Goal: Task Accomplishment & Management: Use online tool/utility

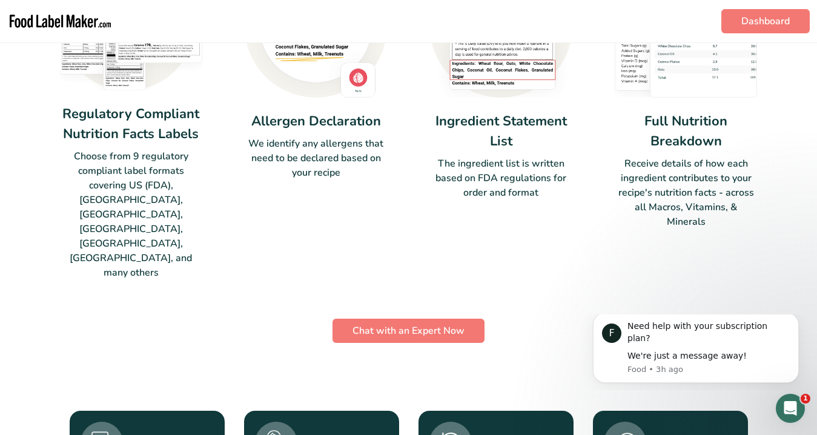
scroll to position [1245, 0]
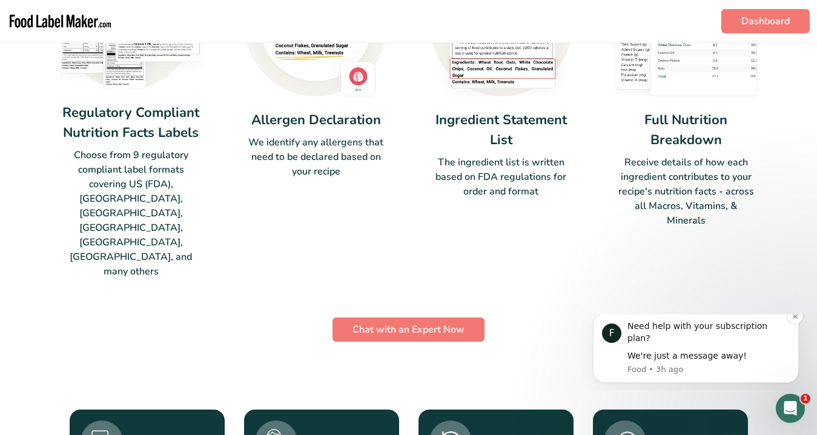
click at [663, 328] on div "F Need help with your subscription plan? We're just a message away! Food • 3h a…" at bounding box center [696, 348] width 206 height 70
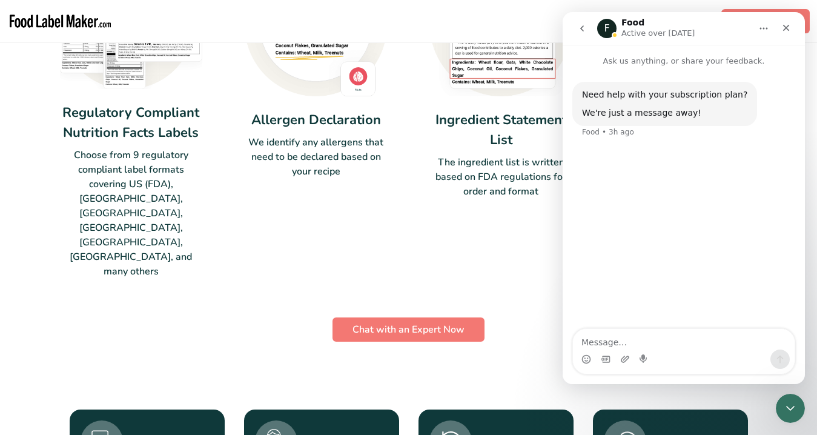
scroll to position [0, 0]
click at [427, 169] on div "Regulatory Compliant Nutrition Facts Labels Choose from 9 regulatory compliant …" at bounding box center [409, 109] width 698 height 340
click at [773, 35] on button "Home" at bounding box center [763, 28] width 23 height 23
click at [785, 30] on icon "Close" at bounding box center [786, 28] width 7 height 7
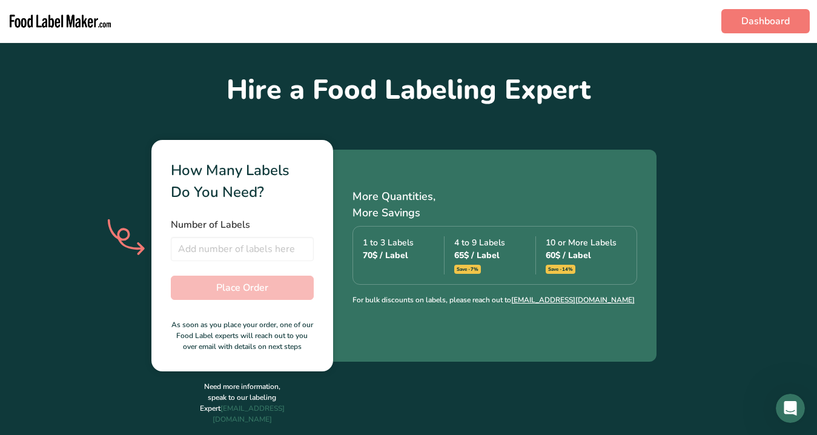
scroll to position [283, 0]
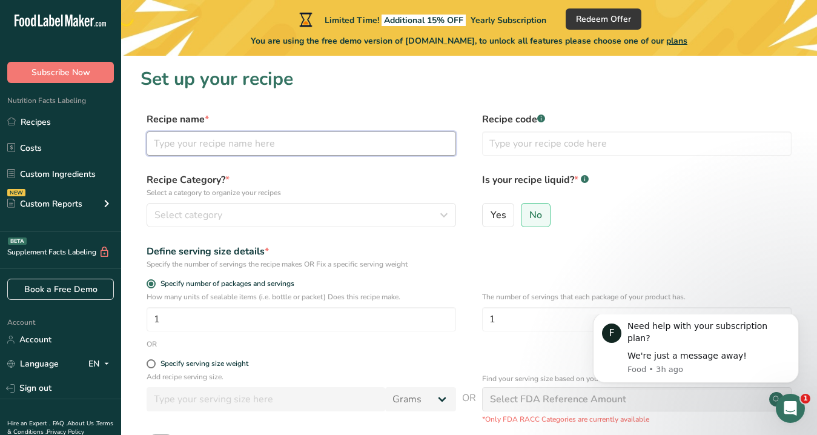
click at [187, 136] on input "text" at bounding box center [302, 143] width 310 height 24
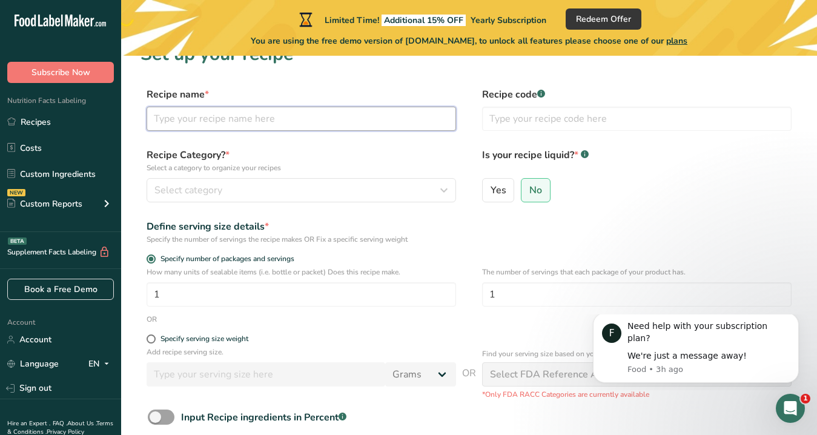
scroll to position [19, 0]
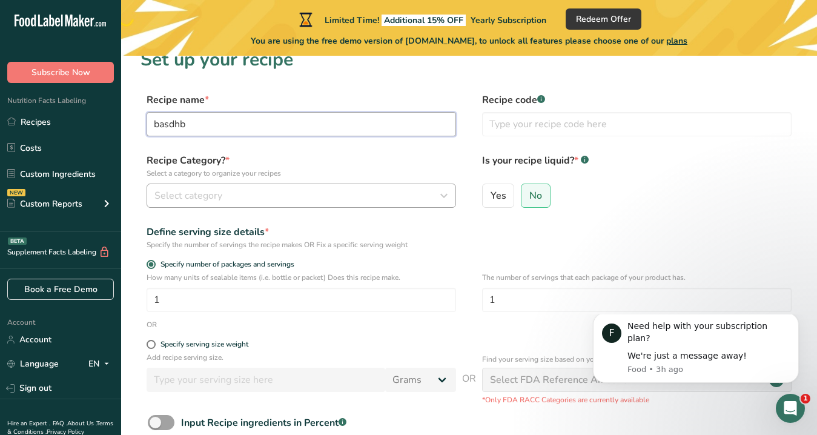
type input "basdhb"
click at [179, 197] on span "Select category" at bounding box center [188, 195] width 68 height 15
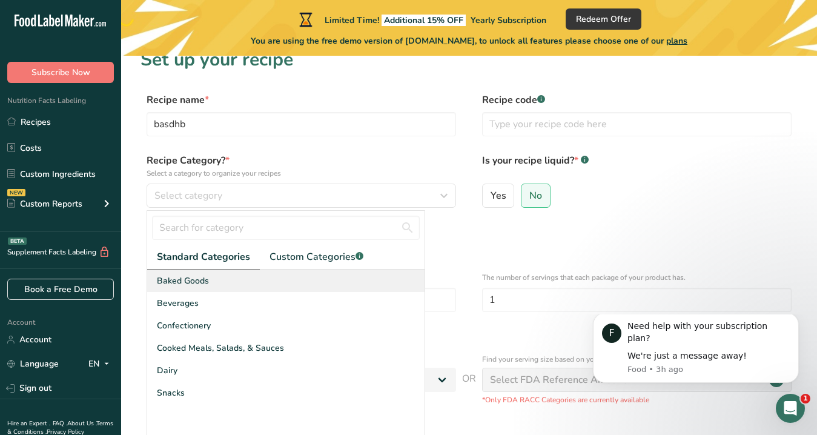
click at [219, 288] on div "Baked Goods" at bounding box center [285, 281] width 277 height 22
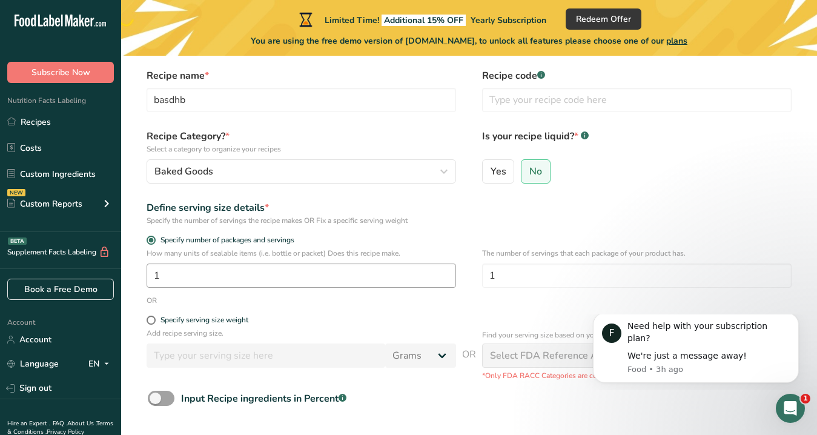
scroll to position [44, 0]
click at [512, 96] on input "text" at bounding box center [637, 100] width 310 height 24
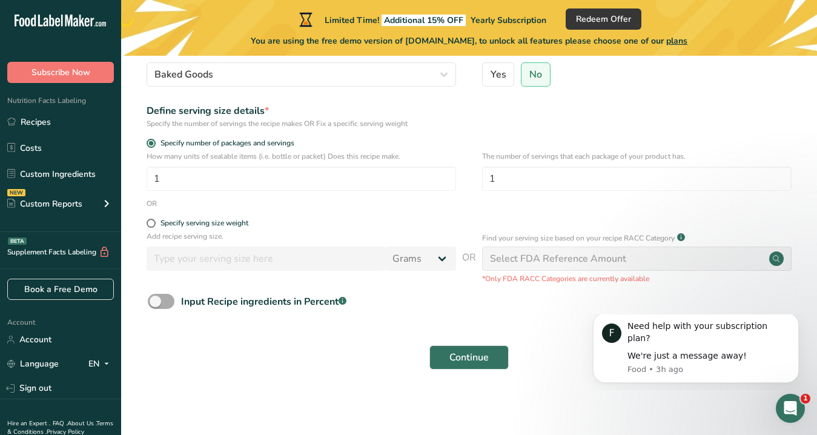
scroll to position [140, 0]
type input "sbeiuffb"
click at [461, 362] on span "Continue" at bounding box center [468, 358] width 39 height 15
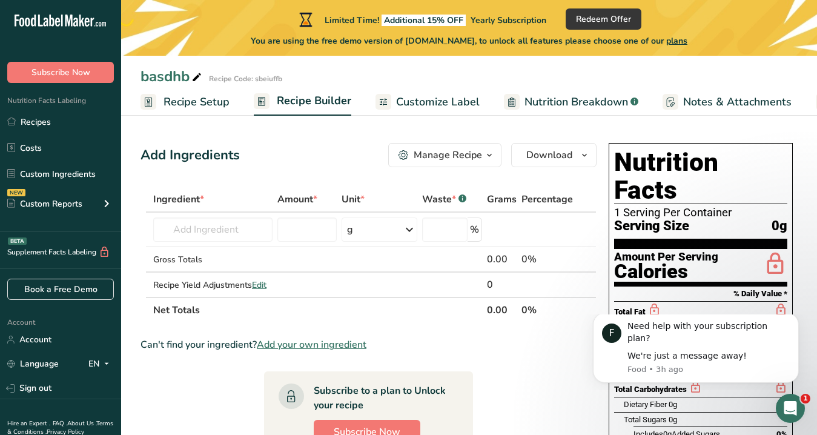
click at [412, 100] on span "Customize Label" at bounding box center [438, 102] width 84 height 16
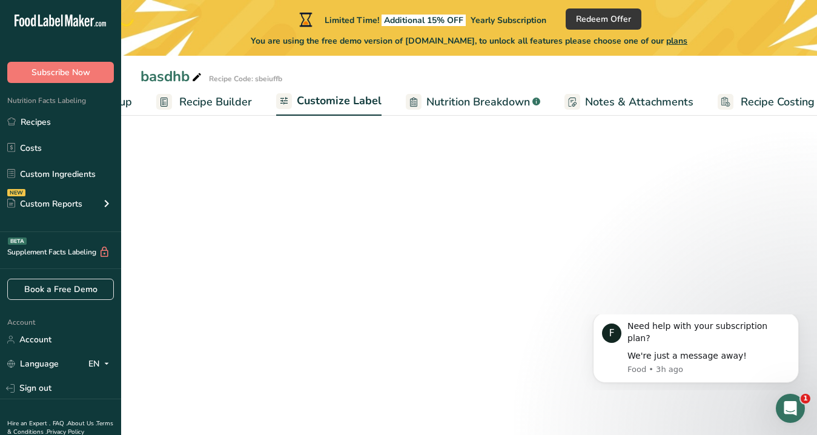
scroll to position [0, 114]
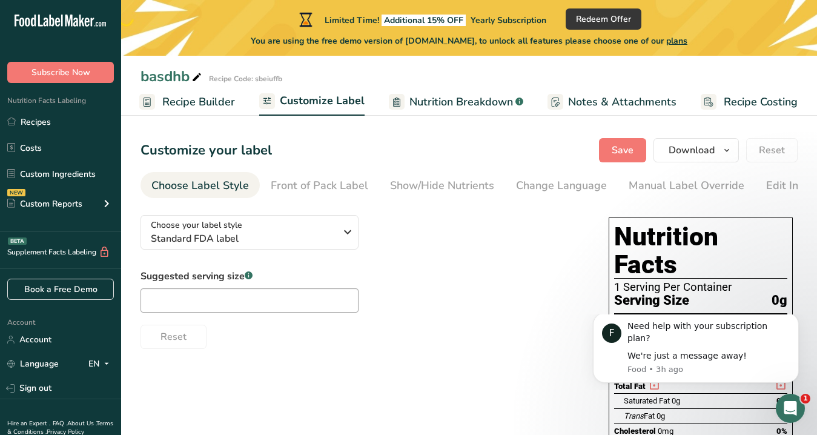
click at [428, 102] on span "Nutrition Breakdown" at bounding box center [461, 102] width 104 height 16
select select "Calories"
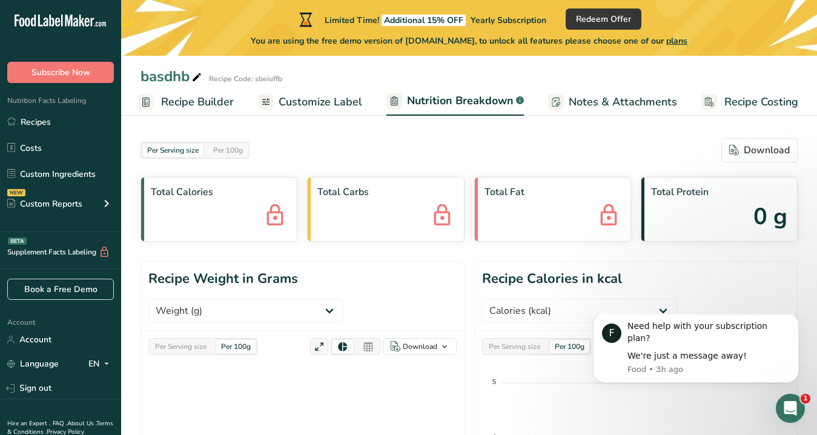
scroll to position [0, 0]
